Goal: Transaction & Acquisition: Subscribe to service/newsletter

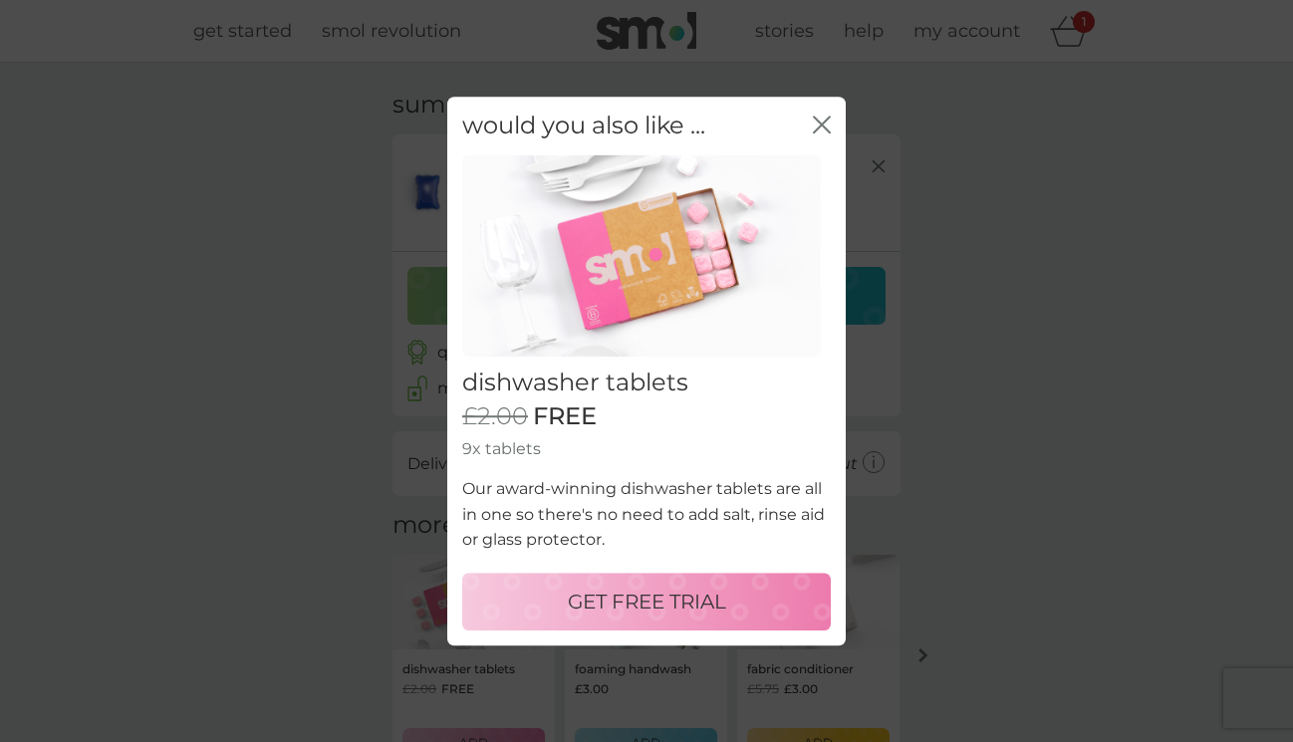
click at [697, 607] on p "GET FREE TRIAL" at bounding box center [647, 602] width 158 height 32
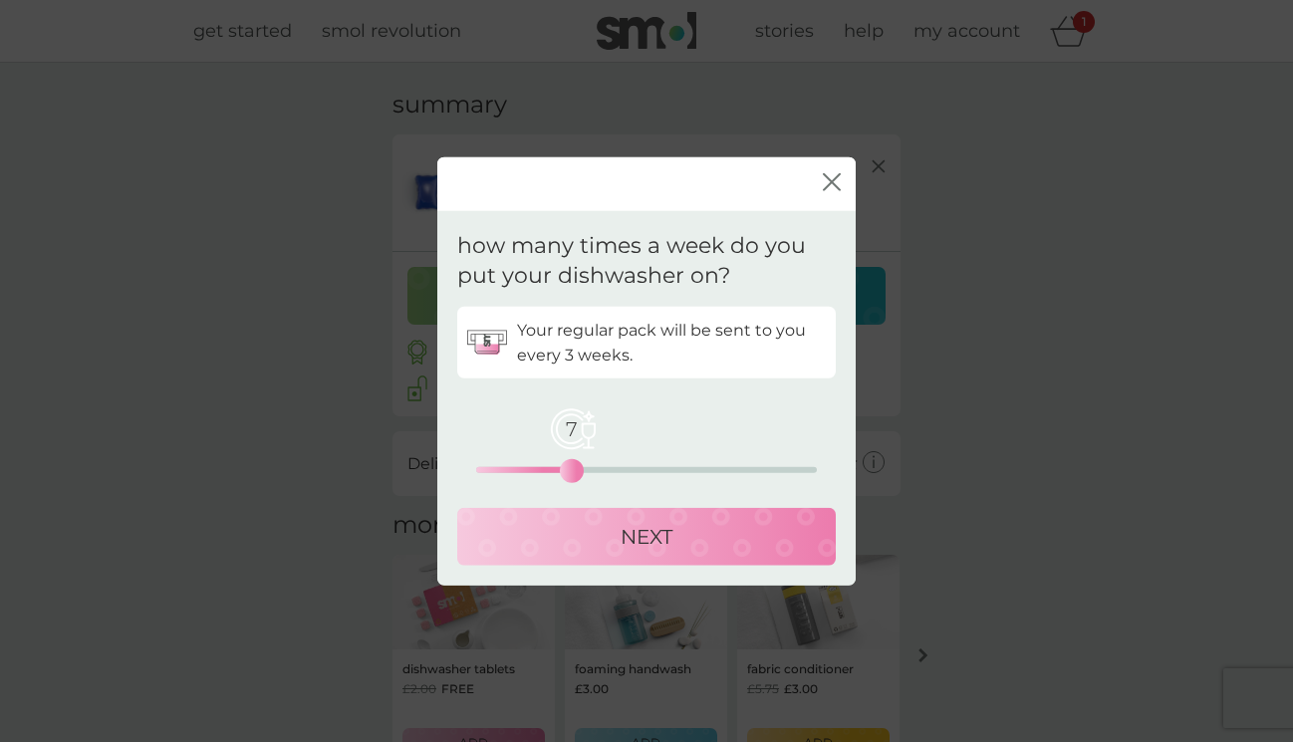
drag, startPoint x: 477, startPoint y: 469, endPoint x: 578, endPoint y: 461, distance: 100.9
click at [576, 467] on div "7" at bounding box center [572, 471] width 8 height 8
click at [609, 532] on div "NEXT" at bounding box center [646, 537] width 339 height 32
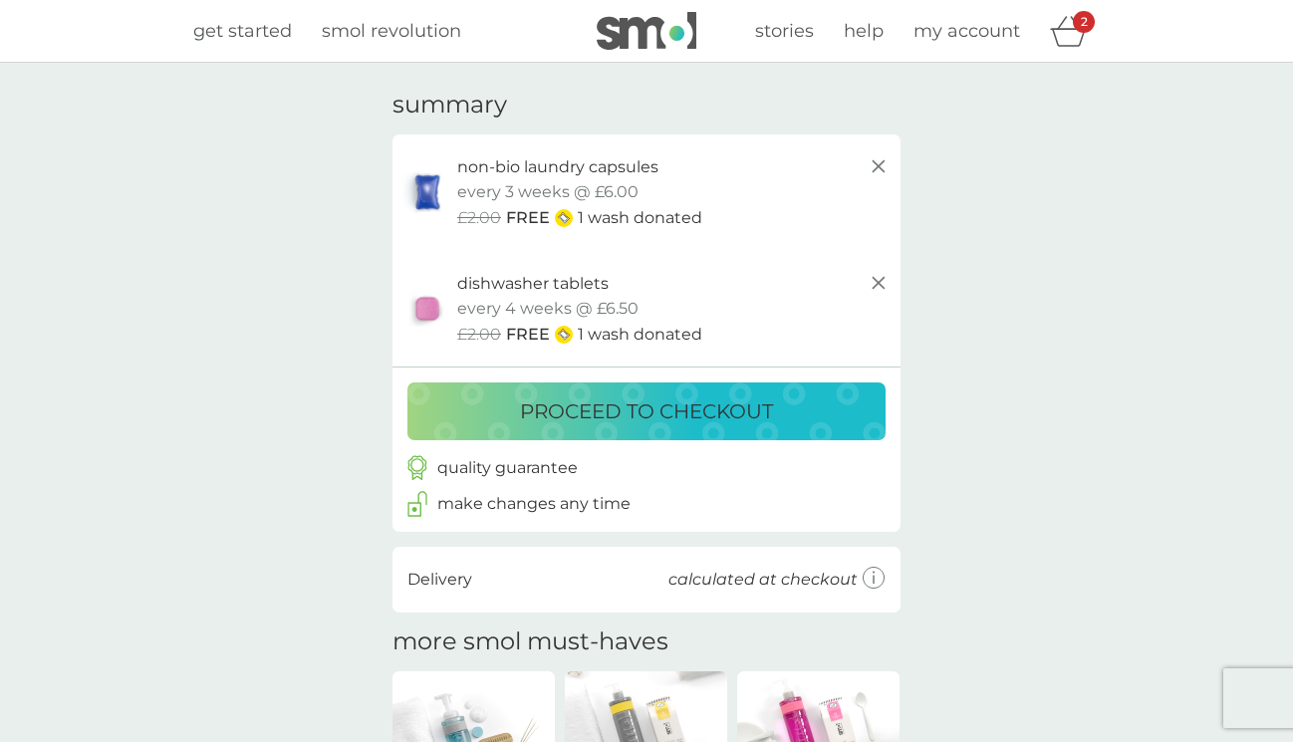
click at [662, 408] on p "proceed to checkout" at bounding box center [646, 411] width 253 height 32
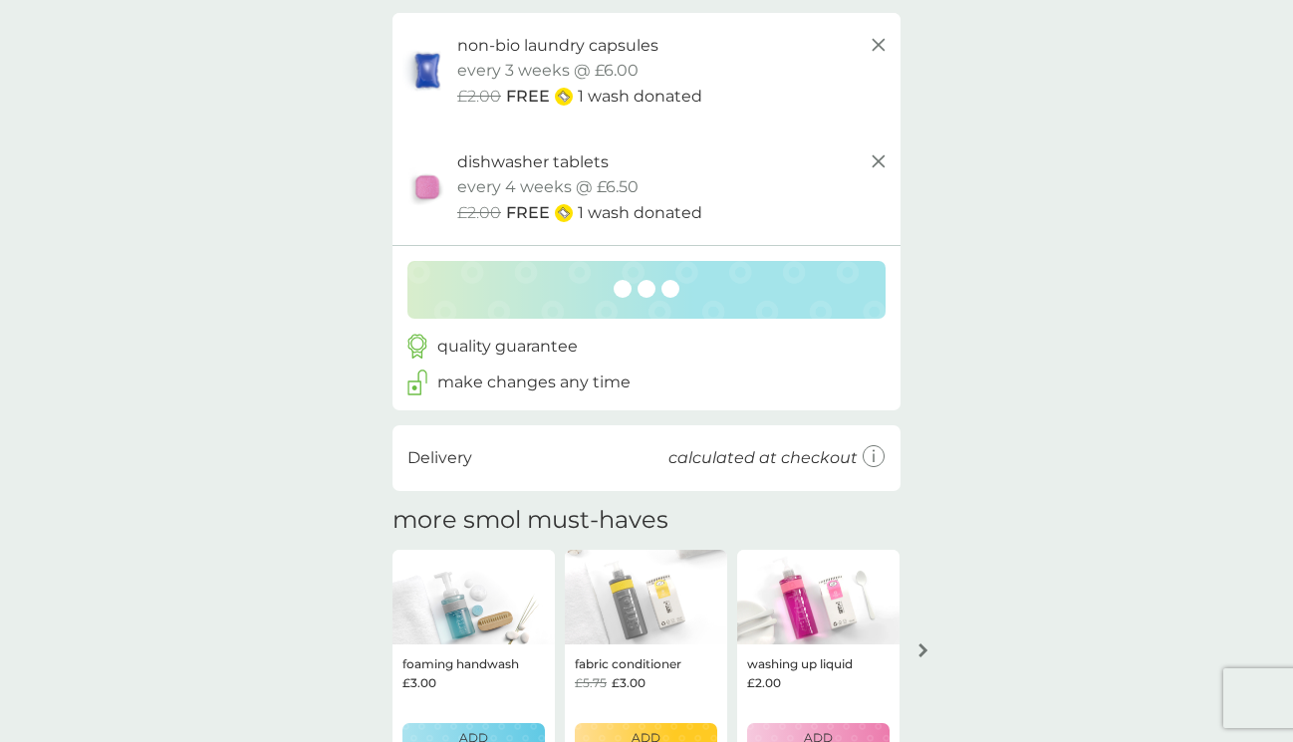
scroll to position [125, 0]
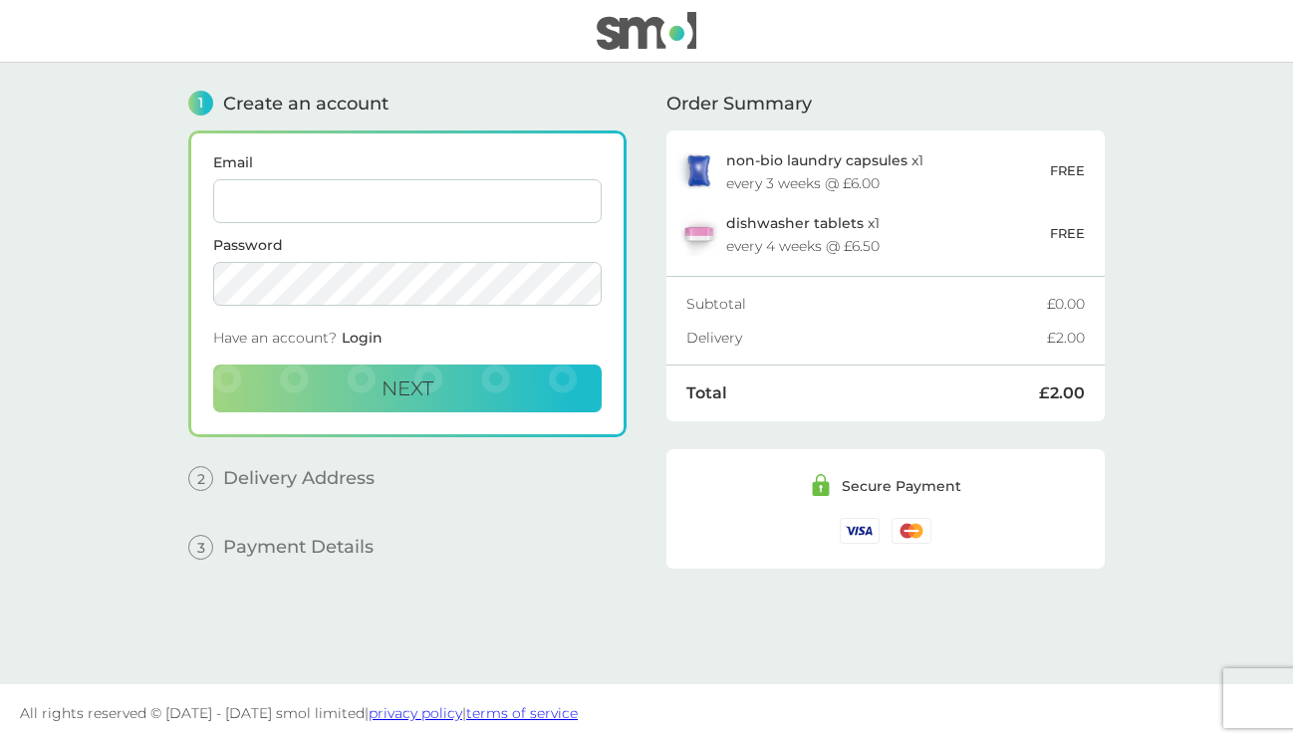
click at [746, 391] on div "Total" at bounding box center [862, 393] width 353 height 16
click at [807, 290] on div "Subtotal £0.00" at bounding box center [885, 304] width 398 height 54
click at [511, 190] on input "Email" at bounding box center [407, 201] width 388 height 44
type input "[EMAIL_ADDRESS][DOMAIN_NAME]"
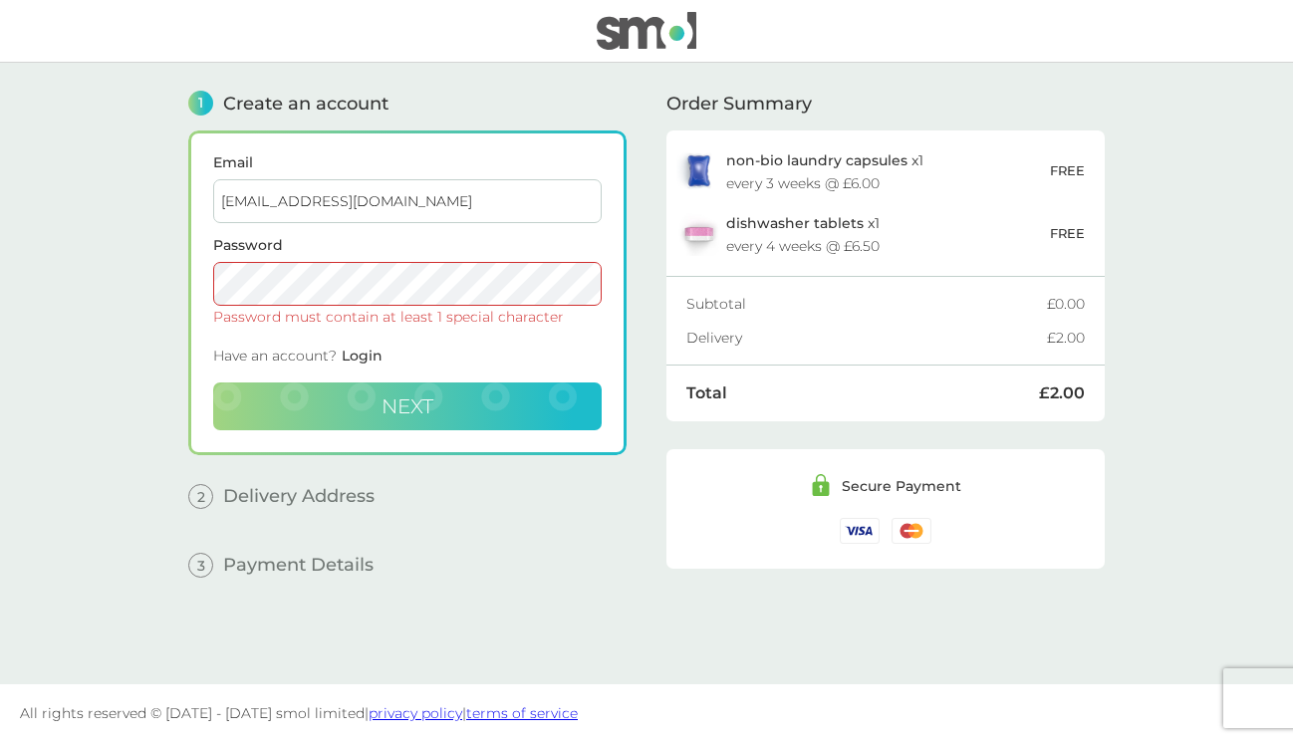
click at [512, 396] on button "Next" at bounding box center [407, 406] width 388 height 48
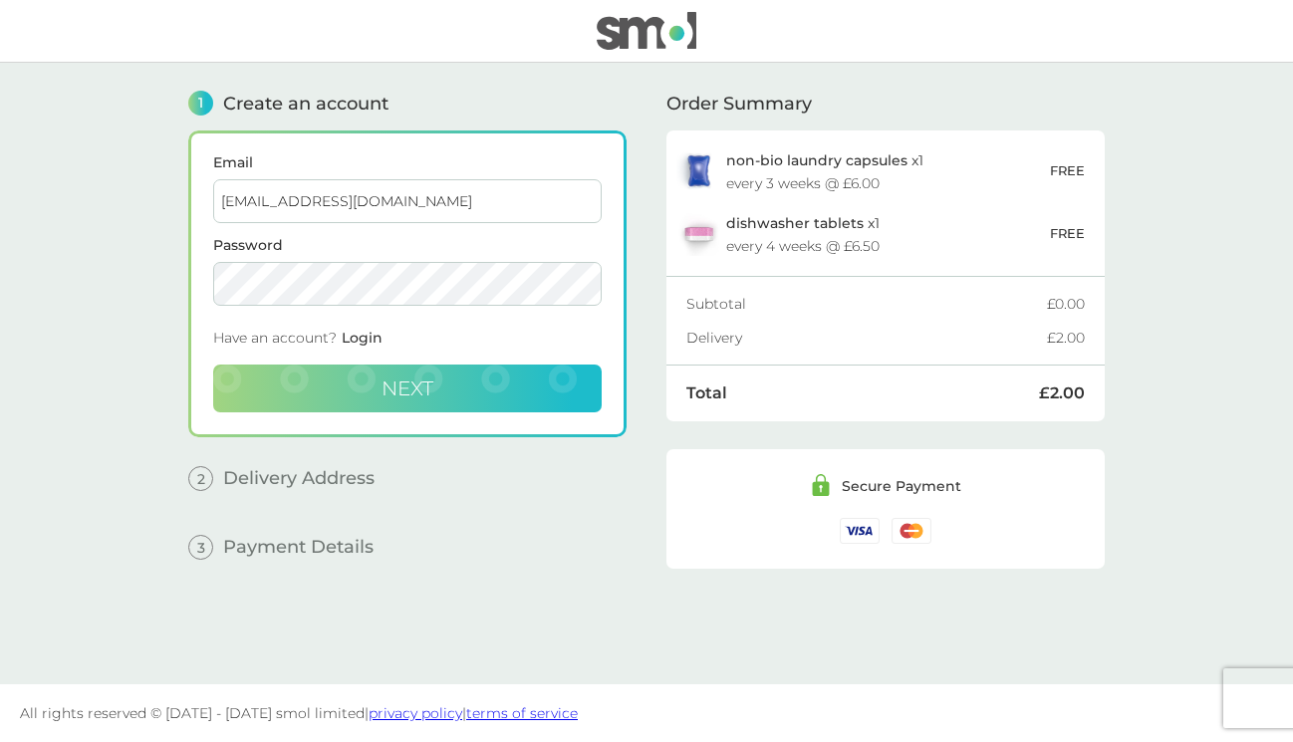
click at [489, 372] on button "Next" at bounding box center [407, 388] width 388 height 48
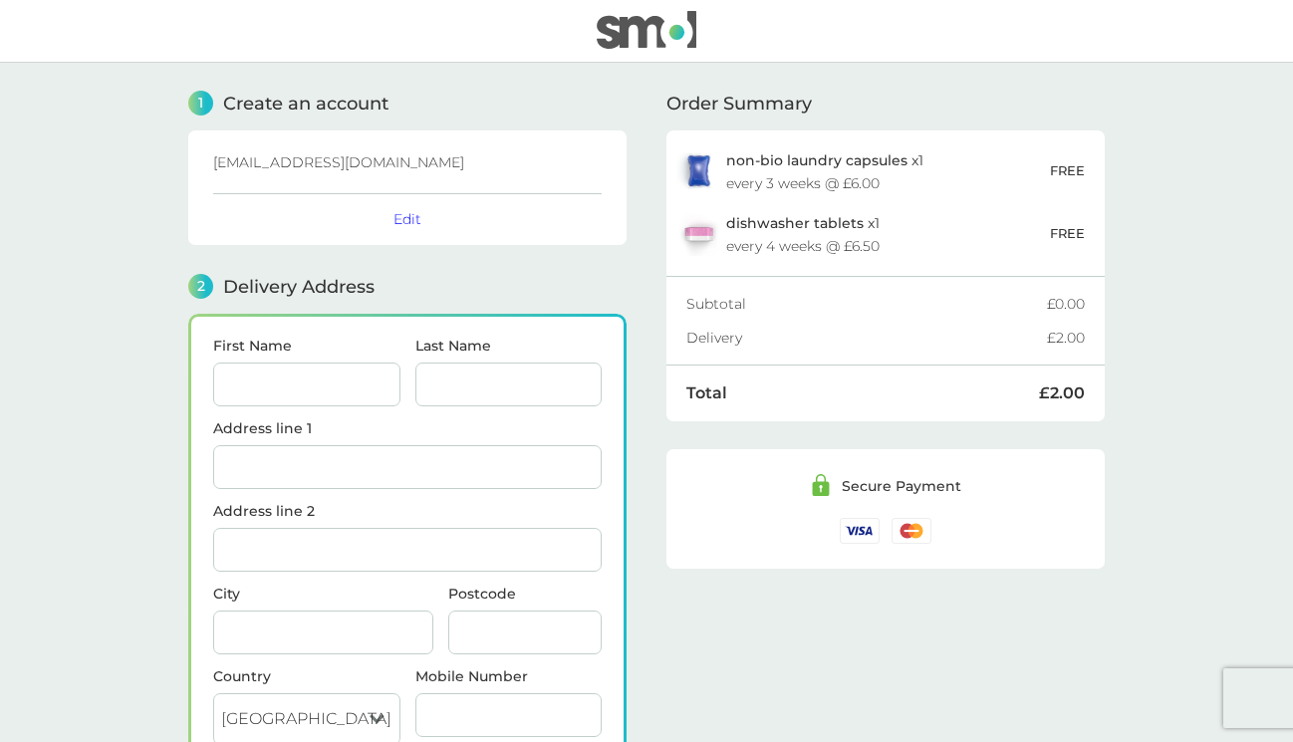
scroll to position [245, 0]
